Goal: Task Accomplishment & Management: Manage account settings

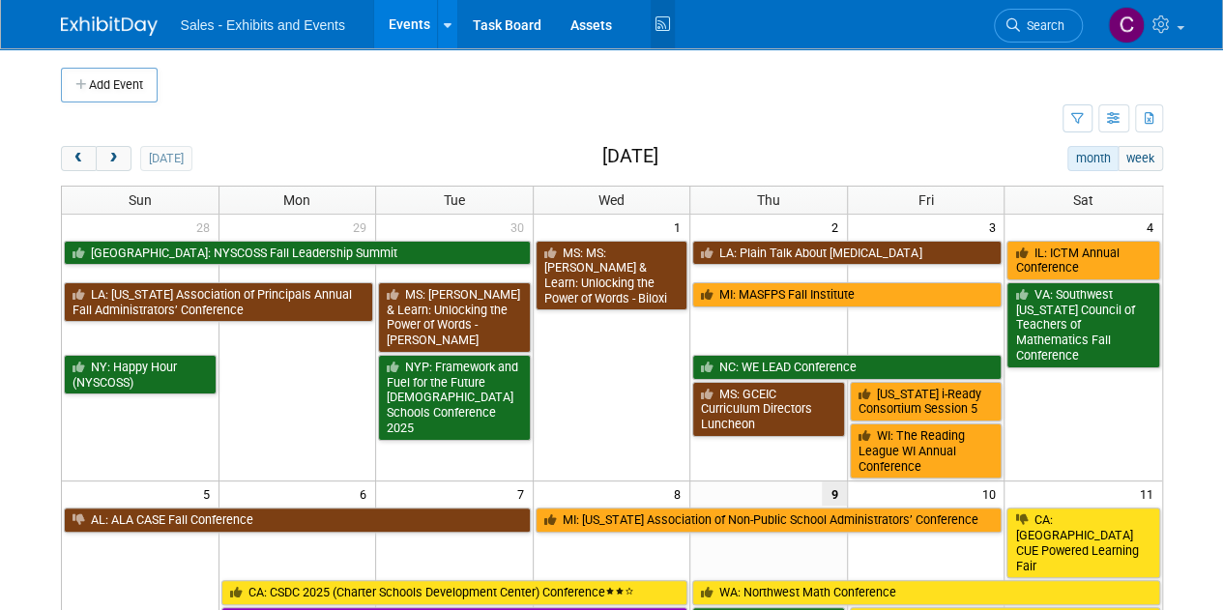
click at [663, 13] on icon at bounding box center [662, 25] width 24 height 30
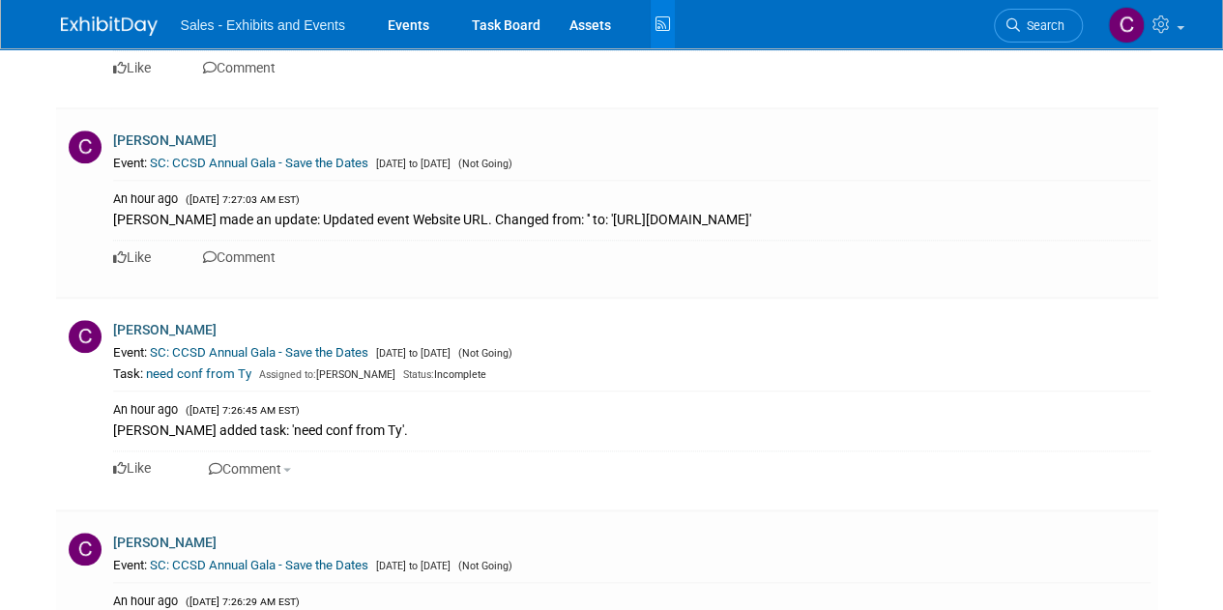
scroll to position [810, 0]
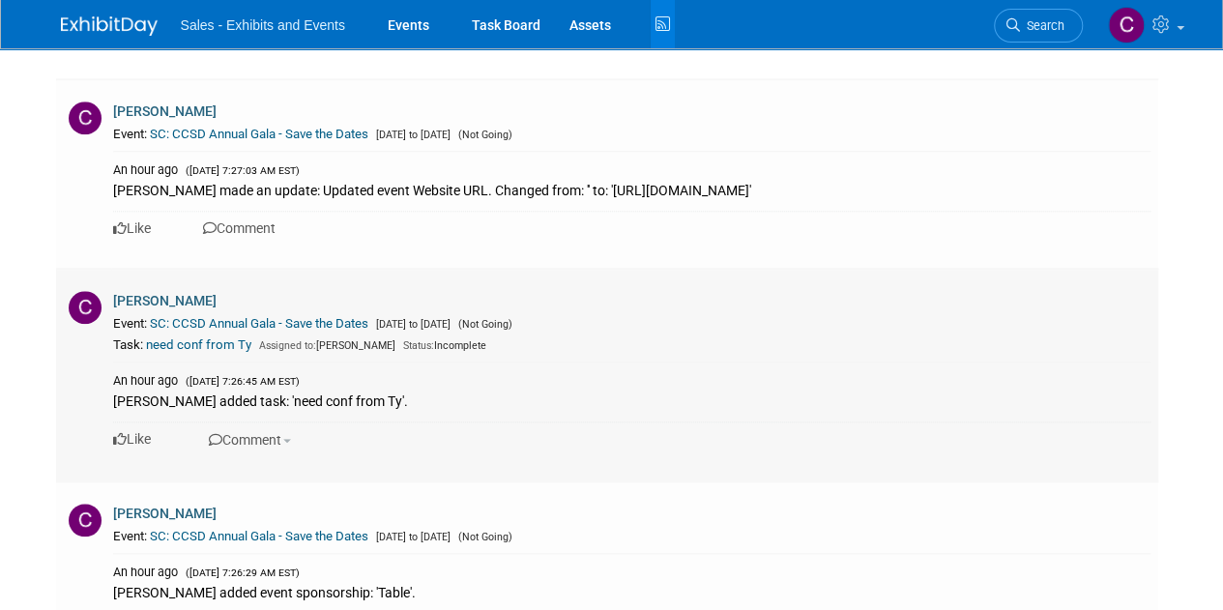
click at [220, 316] on link "SC: CCSD Annual Gala - Save the Dates" at bounding box center [259, 323] width 218 height 14
click at [174, 136] on link "SC: CCSD Annual Gala - Save the Dates" at bounding box center [259, 134] width 218 height 14
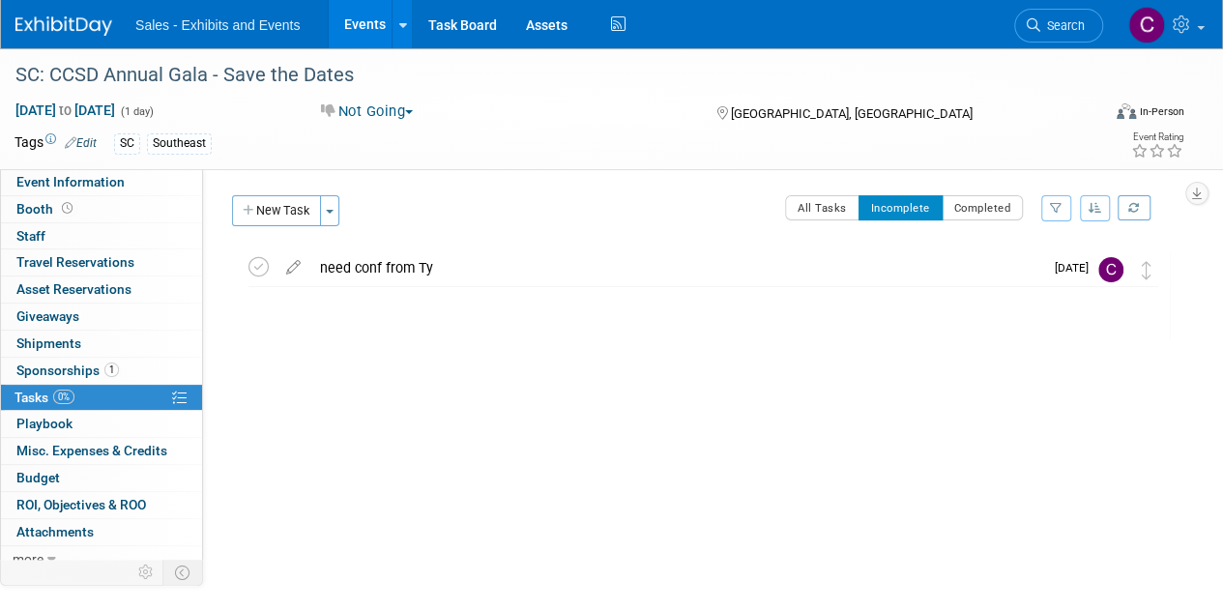
click at [394, 115] on button "Not Going" at bounding box center [367, 111] width 106 height 20
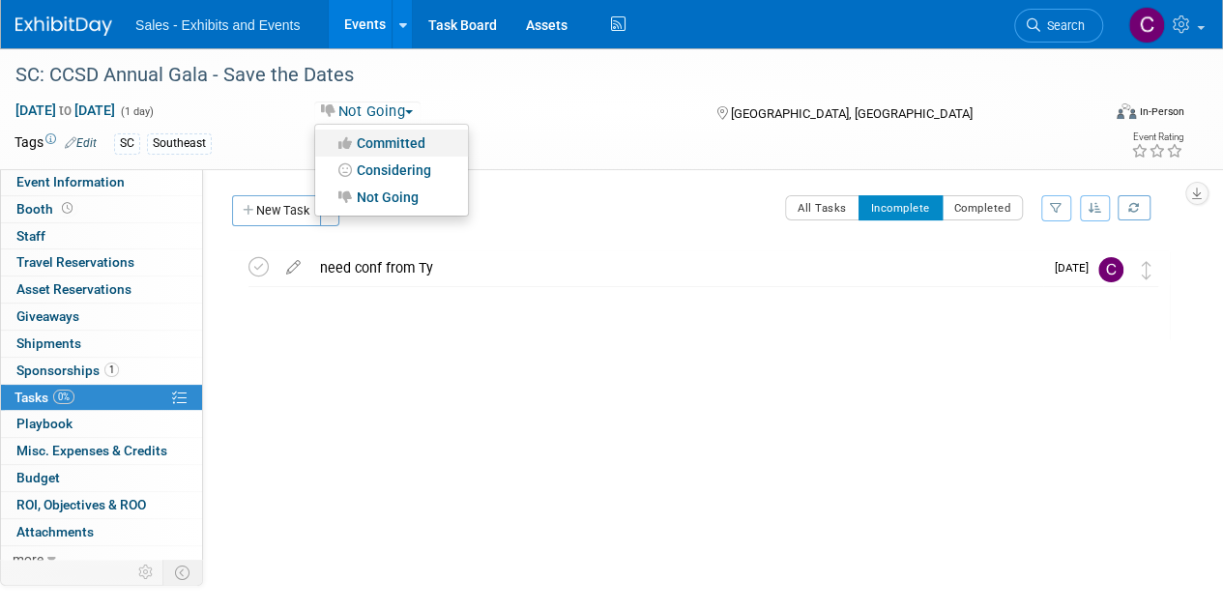
click at [400, 144] on link "Committed" at bounding box center [391, 143] width 153 height 27
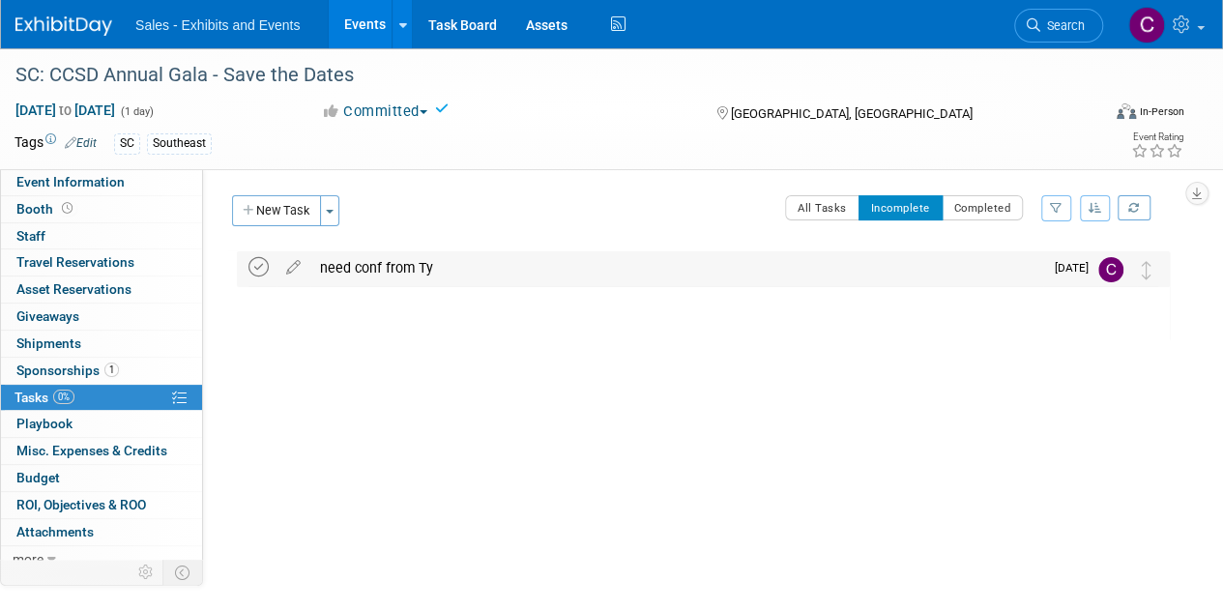
click at [251, 271] on icon at bounding box center [258, 267] width 20 height 20
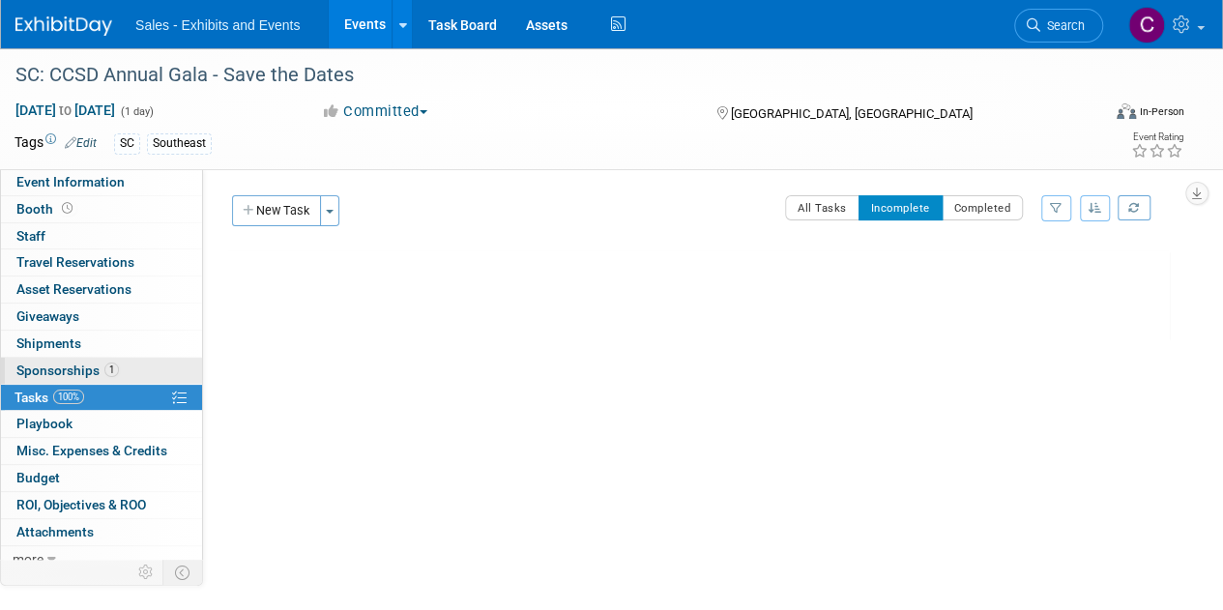
click at [30, 362] on span "Sponsorships 1" at bounding box center [67, 369] width 102 height 15
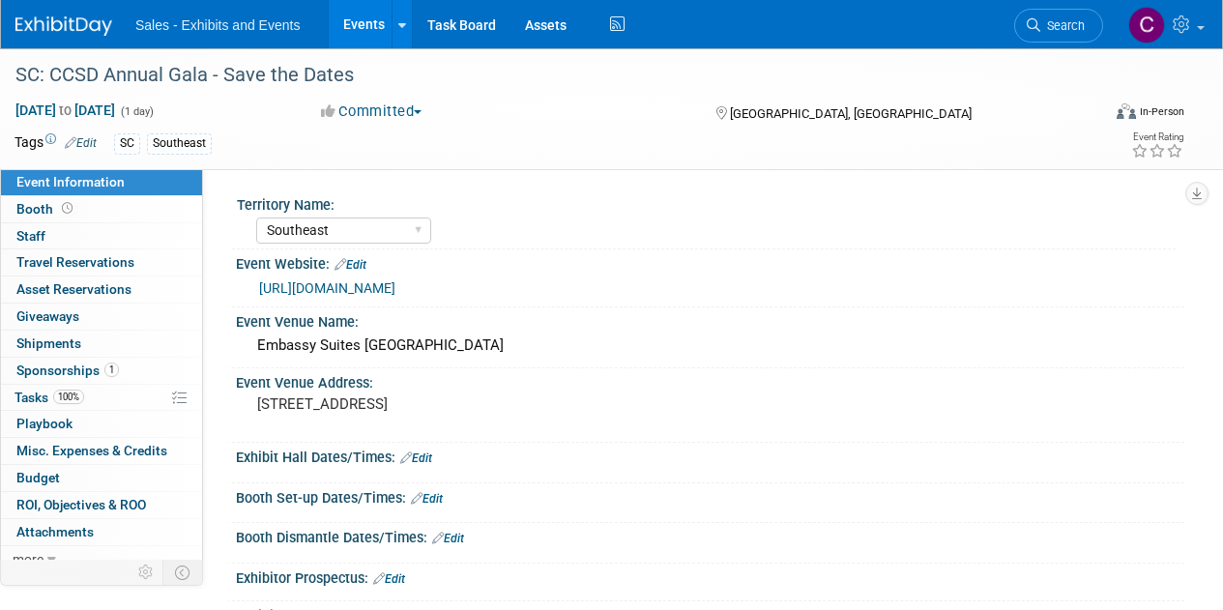
select select "Southeast"
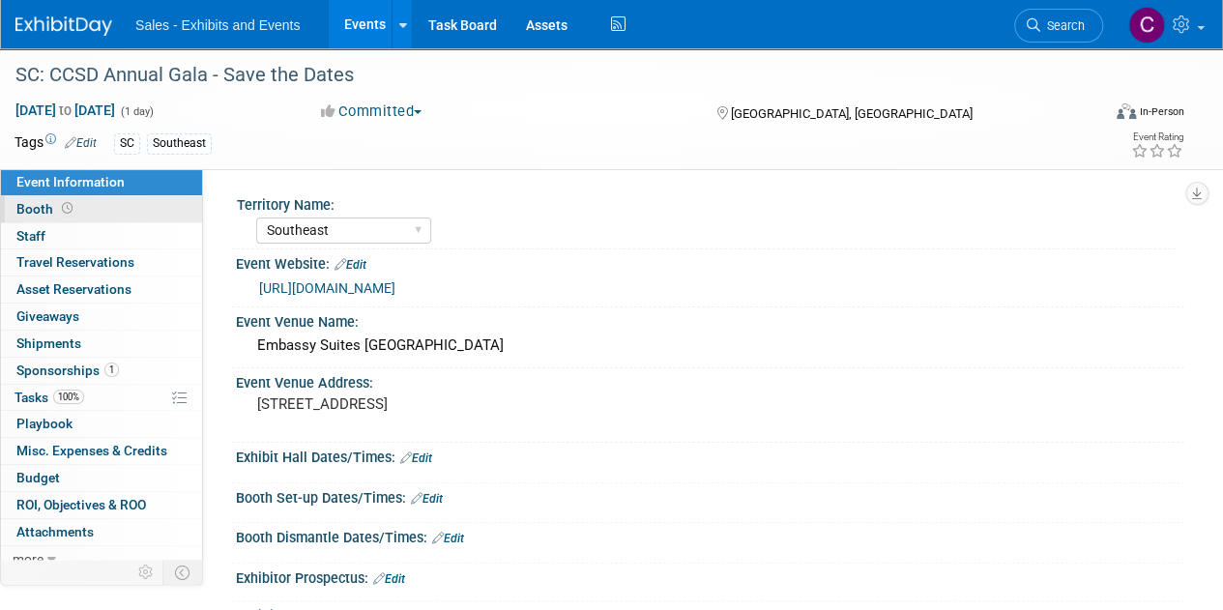
click at [50, 210] on span "Booth" at bounding box center [46, 208] width 60 height 15
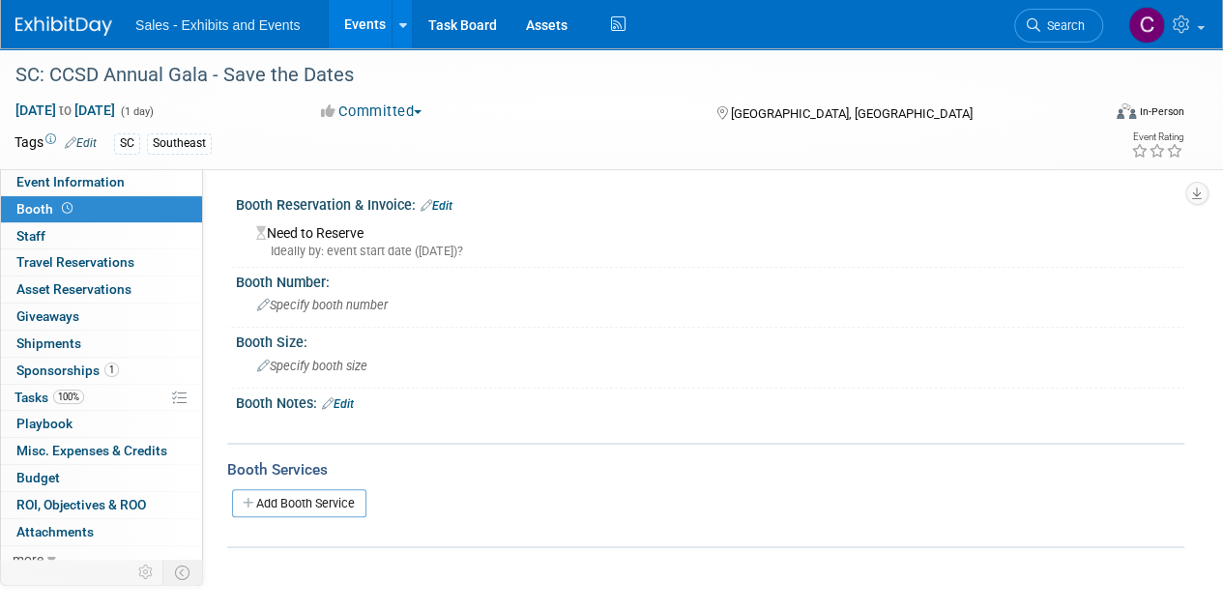
click at [445, 200] on link "Edit" at bounding box center [436, 206] width 32 height 14
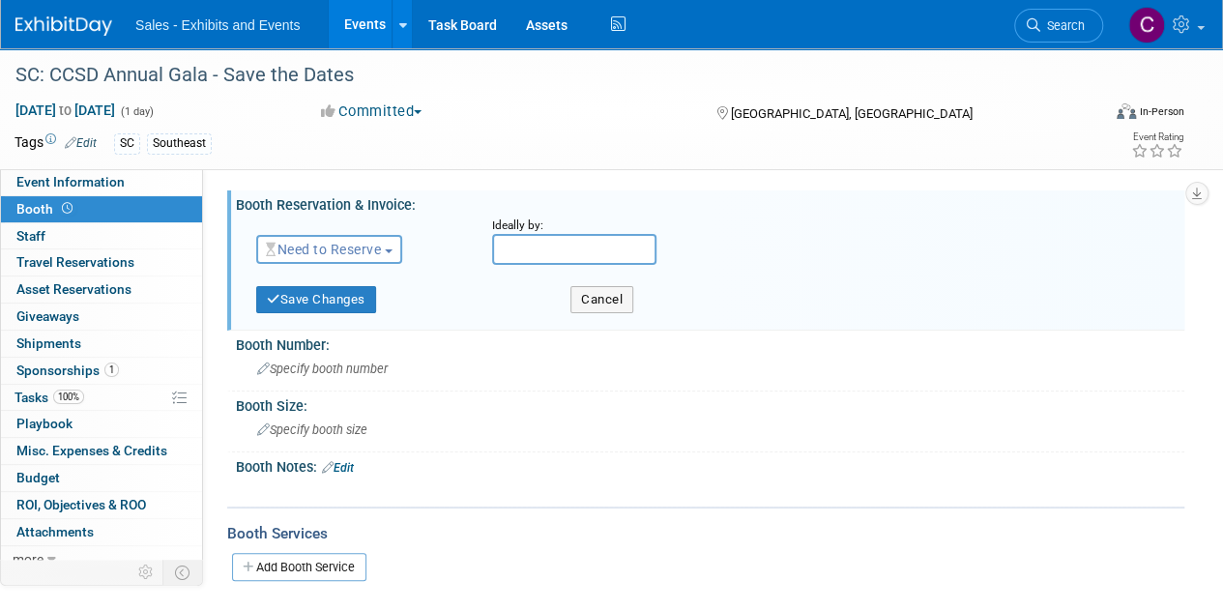
click at [349, 247] on span "Need to Reserve" at bounding box center [323, 249] width 115 height 15
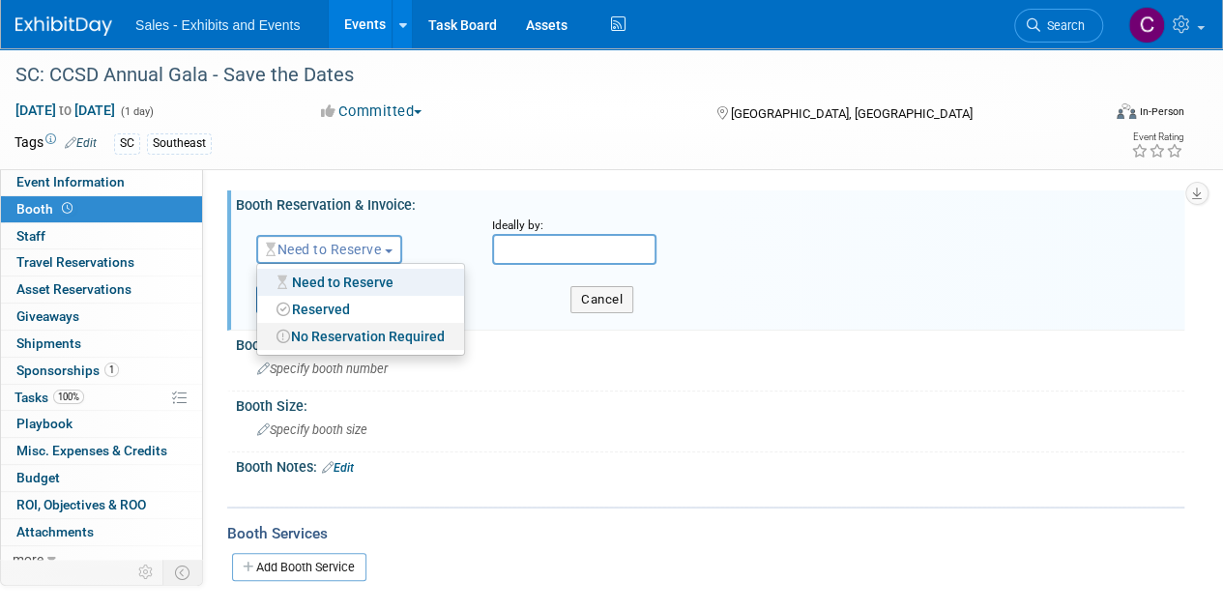
click at [356, 348] on link "No Reservation Required" at bounding box center [360, 336] width 207 height 27
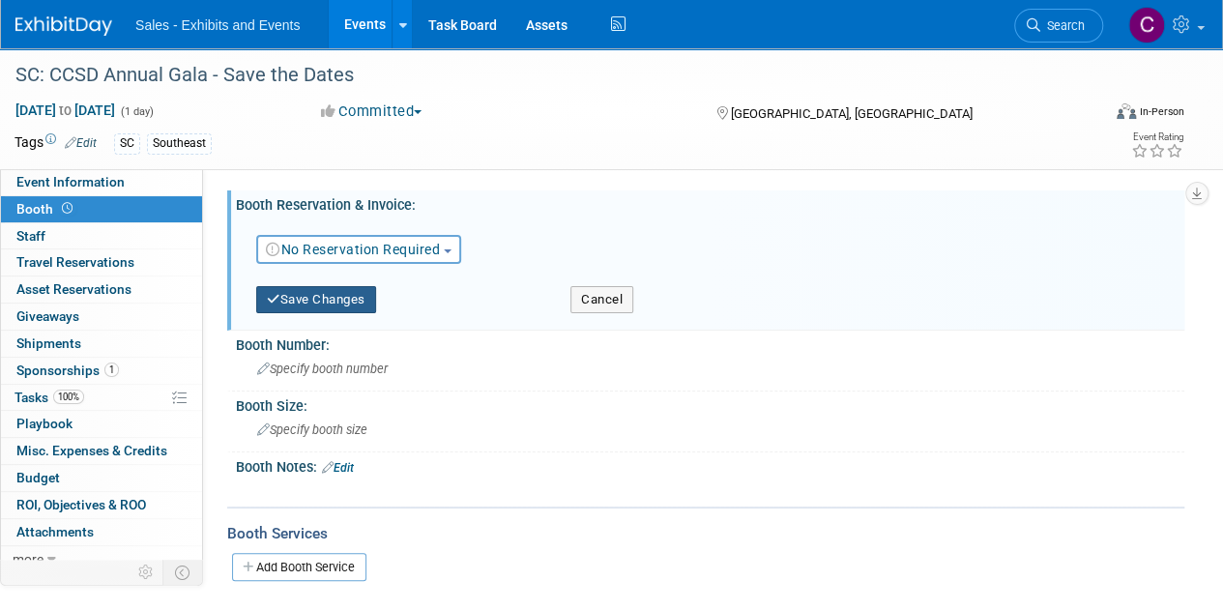
click at [294, 303] on button "Save Changes" at bounding box center [316, 299] width 120 height 27
